Goal: Task Accomplishment & Management: Manage account settings

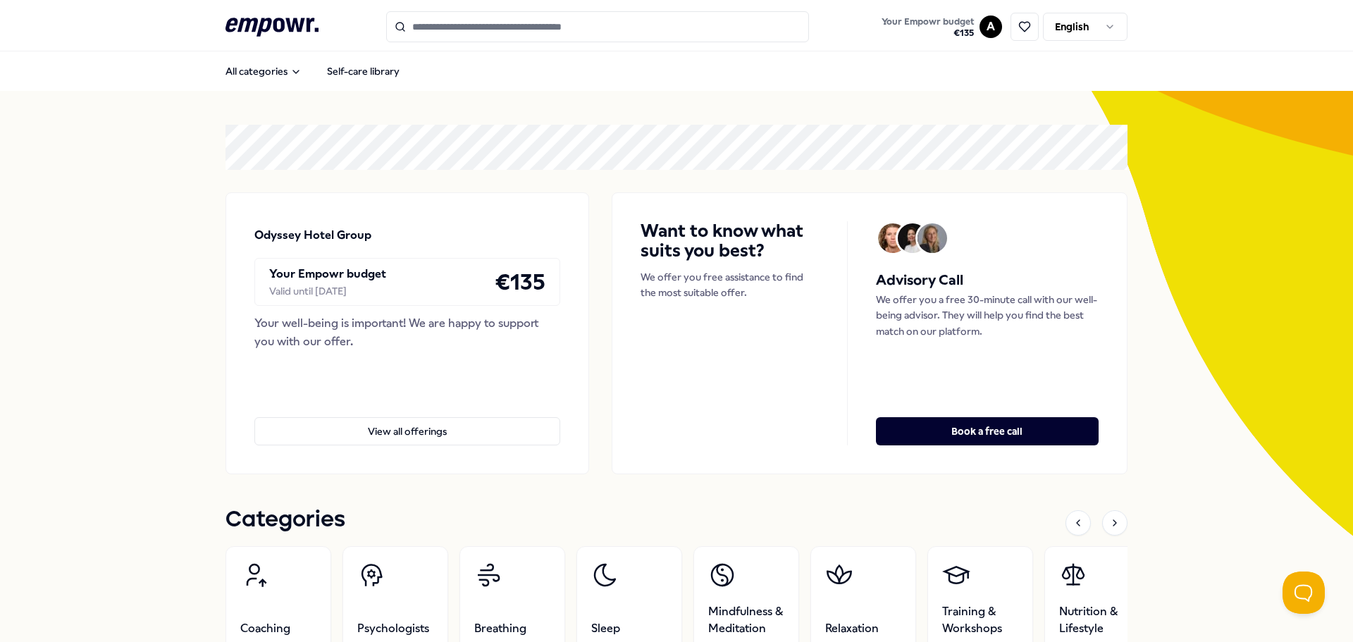
click at [980, 17] on div "A English" at bounding box center [1054, 27] width 148 height 30
click at [983, 32] on html ".empowr-logo_svg__cls-1{fill:#03032f} Your Empowr budget € 135 A English All ca…" at bounding box center [676, 321] width 1353 height 642
click at [970, 114] on div "Bookings" at bounding box center [986, 114] width 140 height 41
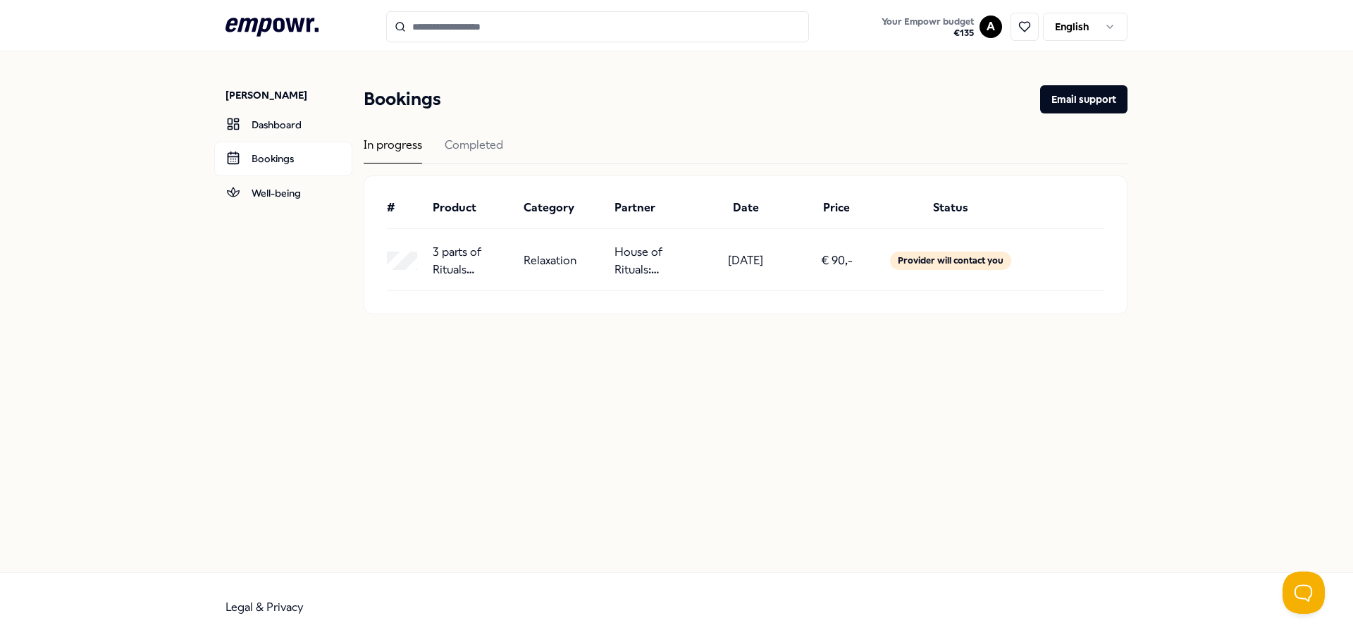
click at [954, 200] on div "Status" at bounding box center [950, 208] width 125 height 18
click at [957, 203] on div "Status" at bounding box center [950, 208] width 125 height 18
copy div "Status"
click at [912, 264] on div "Provider will contact you" at bounding box center [950, 261] width 121 height 18
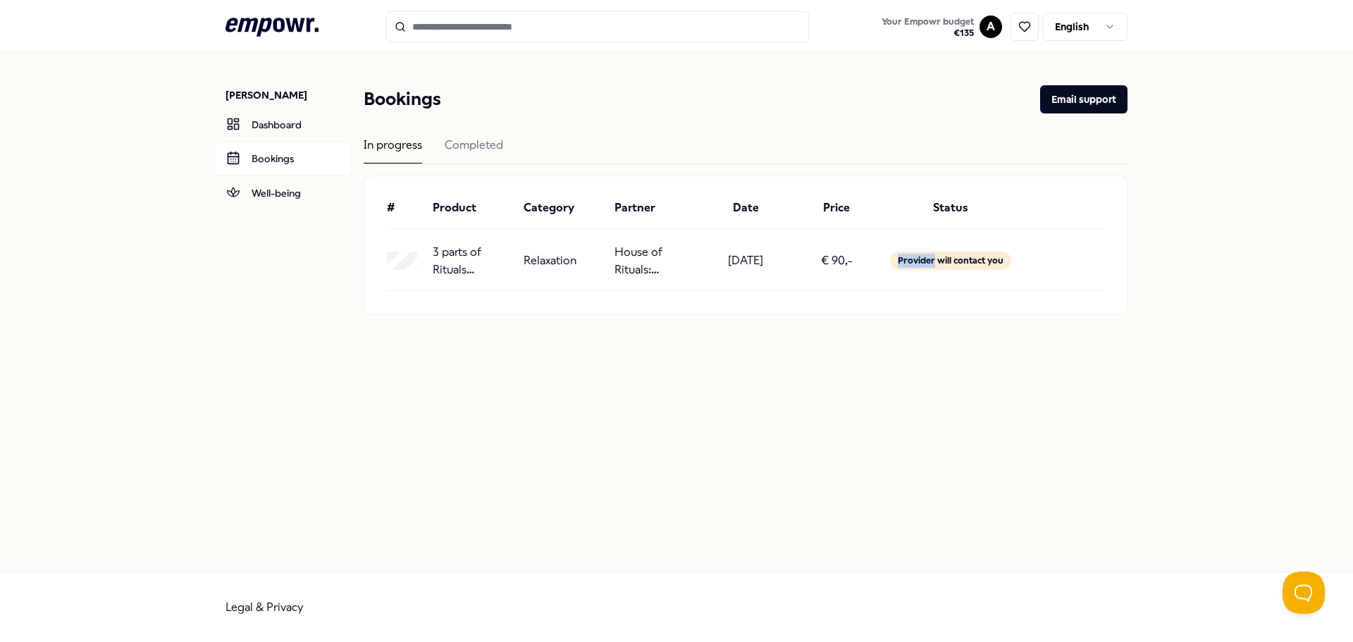
click at [912, 264] on div "Provider will contact you" at bounding box center [950, 261] width 121 height 18
copy div "Provider will contact you"
click at [906, 392] on div "[PERSON_NAME]-Holynska Dashboard Bookings Well-being Bookings Email support In …" at bounding box center [676, 311] width 1353 height 521
click at [486, 144] on div "Completed" at bounding box center [474, 149] width 59 height 27
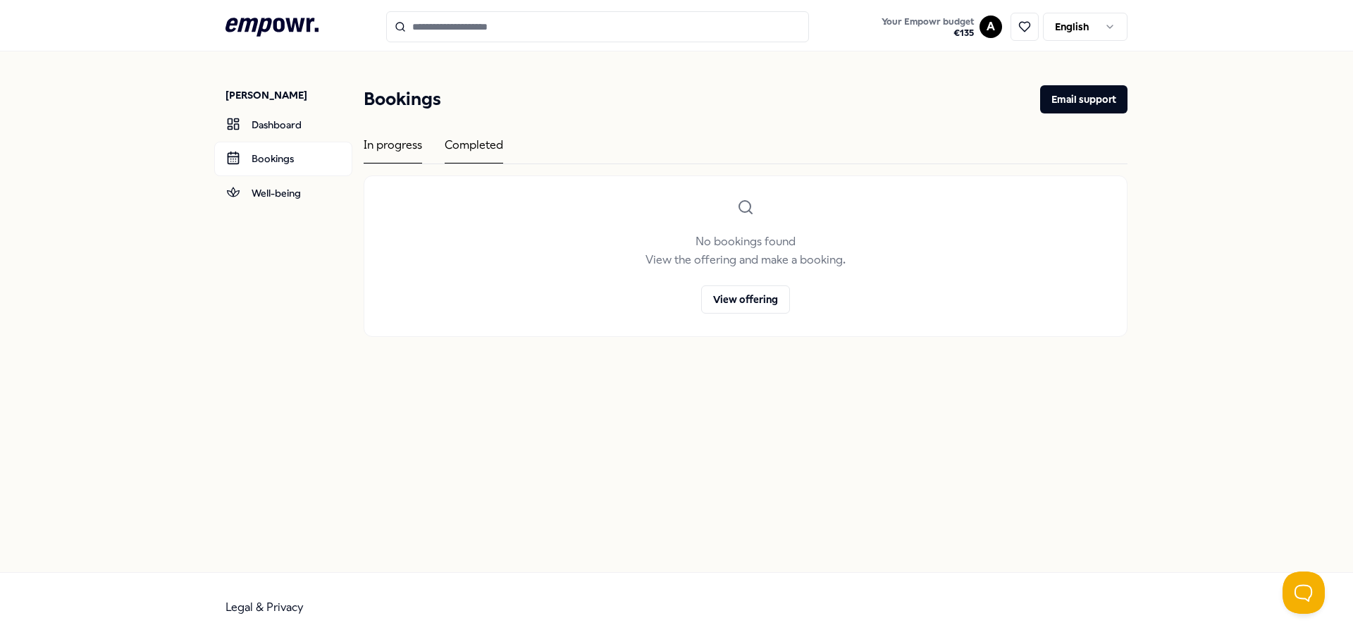
click at [390, 144] on div "In progress" at bounding box center [393, 149] width 59 height 27
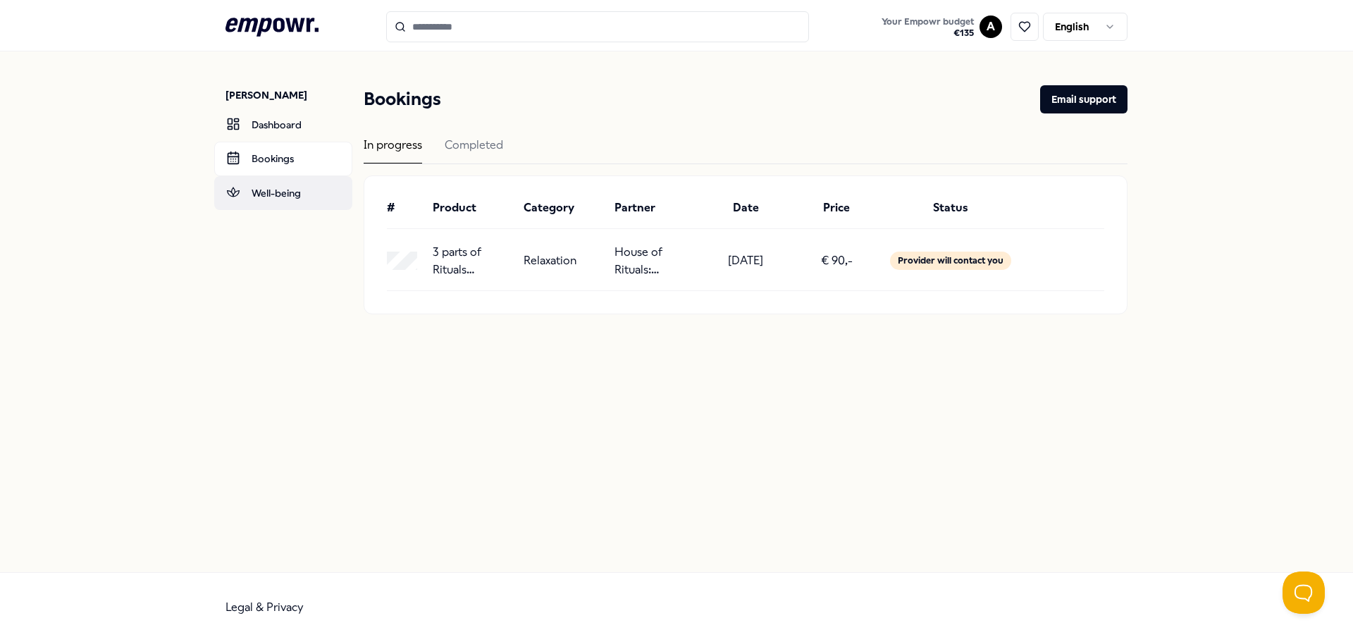
click at [268, 205] on link "Well-being" at bounding box center [283, 193] width 138 height 34
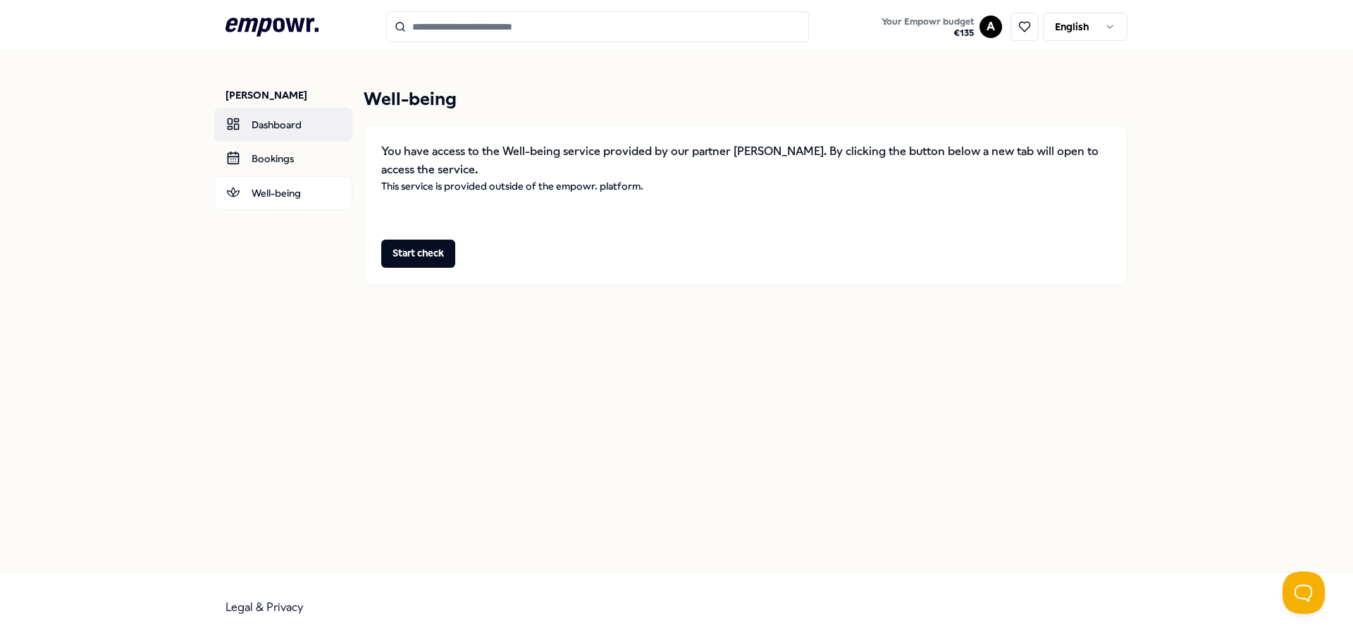
click at [269, 138] on link "Dashboard" at bounding box center [283, 125] width 138 height 34
